Goal: Navigation & Orientation: Go to known website

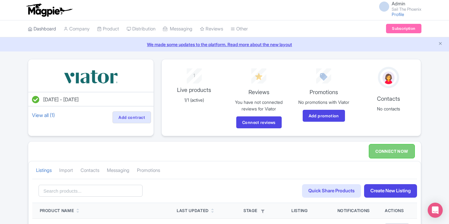
click at [46, 29] on link "Dashboard" at bounding box center [42, 28] width 28 height 17
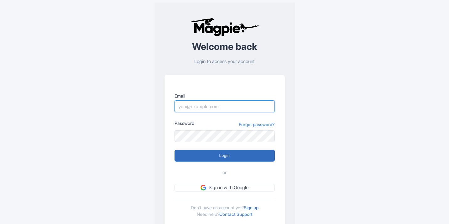
type input "marketing@sailthephoenix.com"
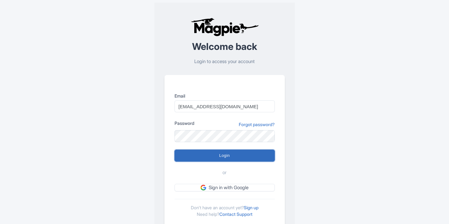
click at [202, 154] on input "Login" at bounding box center [225, 156] width 100 height 12
type input "Logging in..."
